Goal: Find specific page/section: Find specific page/section

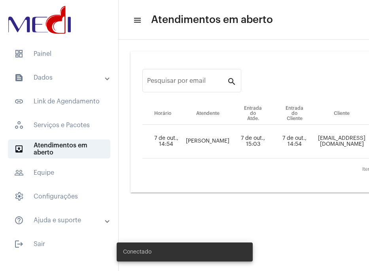
drag, startPoint x: 240, startPoint y: 267, endPoint x: 309, endPoint y: 264, distance: 69.3
click at [309, 264] on body "dashboard Painel text_snippet_outlined Dados text_snippet_outlined Relatórios h…" at bounding box center [184, 135] width 369 height 271
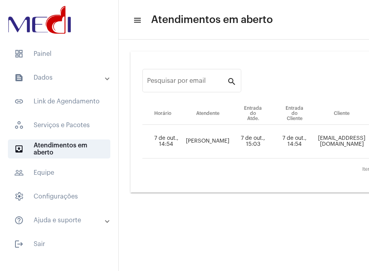
click at [279, 245] on mat-sidenav-content "menu Atendimentos em aberto Pesquisar por email search Horário Atendente Entrad…" at bounding box center [244, 135] width 251 height 271
